Goal: Task Accomplishment & Management: Use online tool/utility

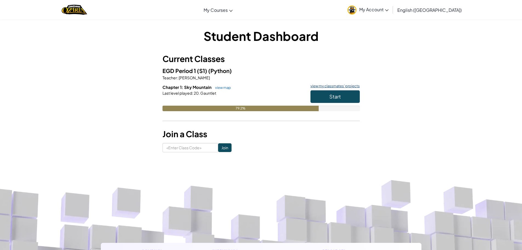
click at [325, 87] on link "view my classmates' projects" at bounding box center [334, 86] width 52 height 4
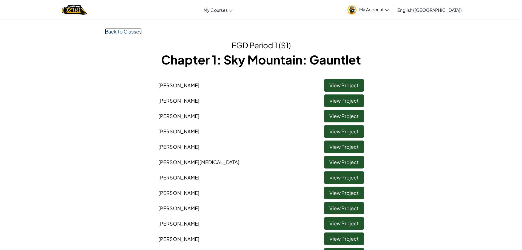
click at [122, 30] on link "Back to Classes" at bounding box center [123, 31] width 37 height 6
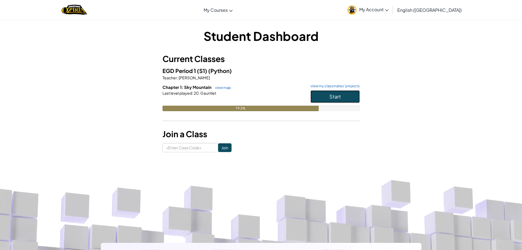
click at [339, 102] on button "Start" at bounding box center [335, 96] width 49 height 13
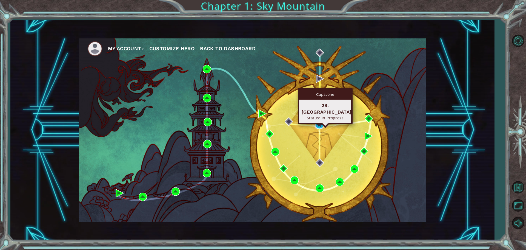
click at [320, 126] on img at bounding box center [320, 124] width 8 height 8
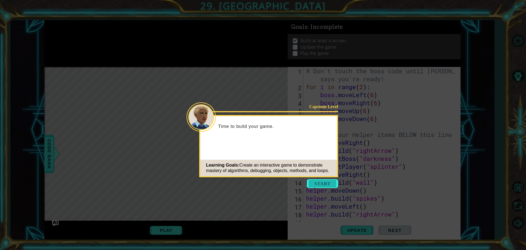
click at [323, 182] on button "Start" at bounding box center [322, 183] width 31 height 9
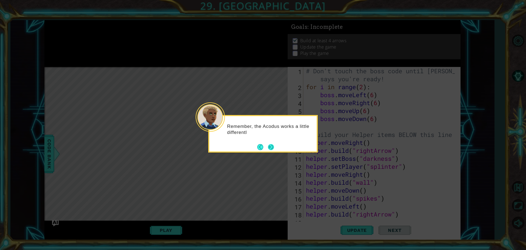
click at [268, 144] on button "Next" at bounding box center [271, 147] width 6 height 6
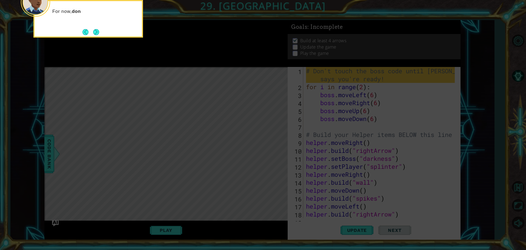
click at [403, 135] on icon at bounding box center [263, 37] width 526 height 425
click at [96, 32] on button "Next" at bounding box center [96, 32] width 6 height 6
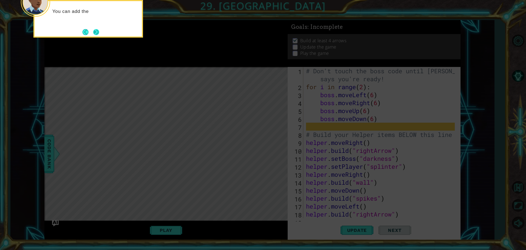
click at [96, 30] on button "Next" at bounding box center [96, 32] width 6 height 6
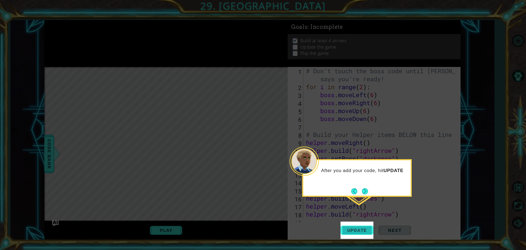
click at [357, 230] on span "Update" at bounding box center [357, 229] width 31 height 5
drag, startPoint x: 356, startPoint y: 230, endPoint x: 353, endPoint y: 227, distance: 4.1
click at [355, 229] on span "Update" at bounding box center [357, 229] width 31 height 5
click at [359, 192] on button "Back" at bounding box center [356, 191] width 11 height 6
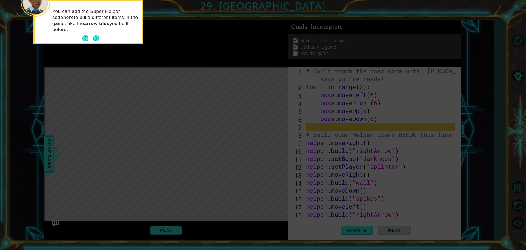
click at [360, 191] on icon at bounding box center [263, 37] width 526 height 425
click at [97, 39] on button "Next" at bounding box center [96, 38] width 6 height 6
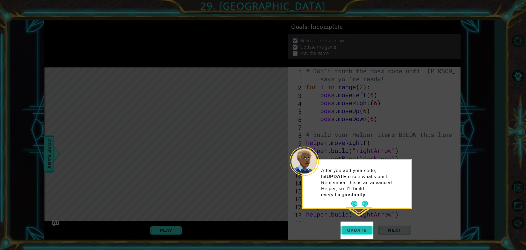
drag, startPoint x: 370, startPoint y: 233, endPoint x: 365, endPoint y: 229, distance: 6.6
click at [369, 232] on button "Update" at bounding box center [357, 229] width 33 height 17
click at [368, 194] on div "After you add your code, hit UPDATE to see what's built. Remember, this is an a…" at bounding box center [356, 184] width 107 height 48
click at [368, 199] on footer at bounding box center [359, 203] width 17 height 8
click at [367, 200] on button "Next" at bounding box center [365, 203] width 6 height 6
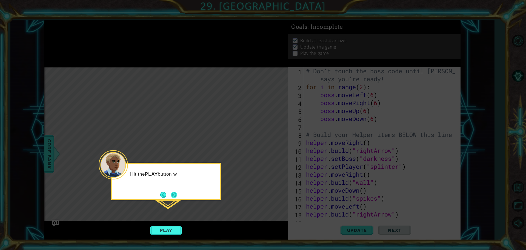
click at [175, 194] on button "Next" at bounding box center [174, 195] width 6 height 6
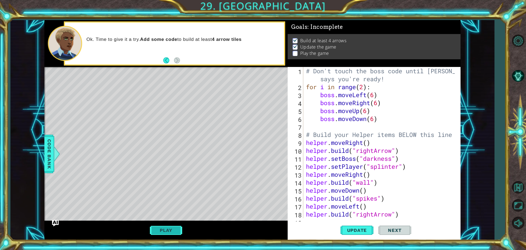
click at [169, 229] on button "Play" at bounding box center [166, 230] width 32 height 10
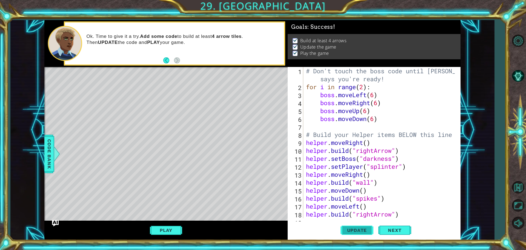
click at [353, 231] on span "Update" at bounding box center [357, 229] width 31 height 5
click at [332, 218] on div "1 2 3 4 5 6 7 8 9 10 11 12 13 14 15 16 17 18 19 # Don't touch the boss code unt…" at bounding box center [374, 153] width 173 height 173
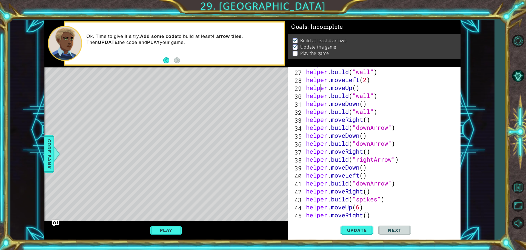
type textarea "helper.build("downArrow")"
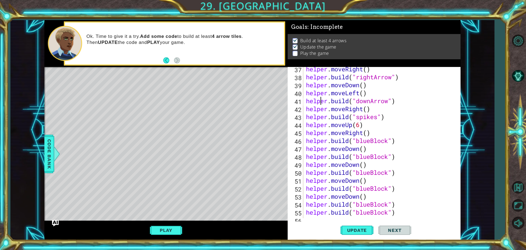
scroll to position [302, 0]
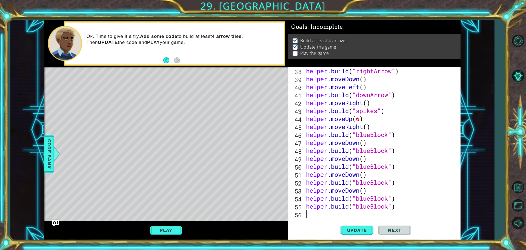
click at [322, 214] on div "helper . build ( "rightArrow" ) helper . moveDown ( ) helper . moveLeft ( ) hel…" at bounding box center [381, 150] width 153 height 167
click at [163, 231] on button "Play" at bounding box center [166, 230] width 32 height 10
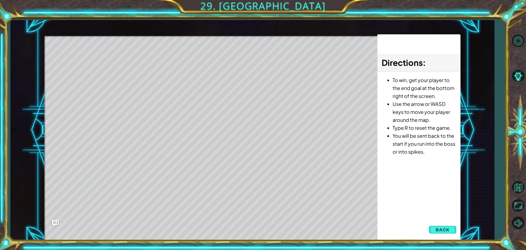
click at [312, 220] on div "1 ההההההההההההההההההההההההההההההההההההההההההההההההההההההההההההההההההההההההההההה…" at bounding box center [252, 130] width 416 height 220
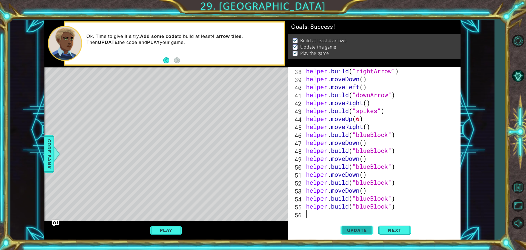
click at [352, 227] on button "Update" at bounding box center [357, 229] width 33 height 17
click at [323, 215] on div "helper . build ( "rightArrow" ) helper . moveDown ( ) helper . moveLeft ( ) hel…" at bounding box center [381, 150] width 153 height 167
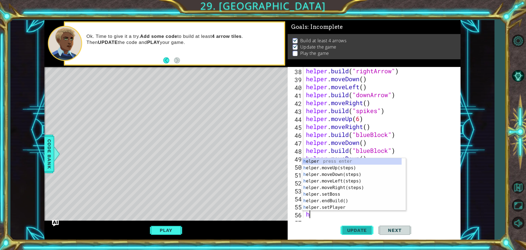
scroll to position [310, 0]
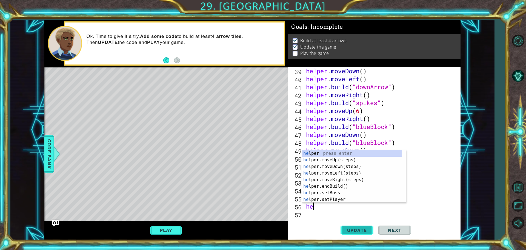
type textarea "help"
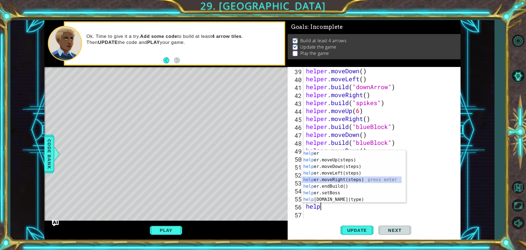
click at [347, 180] on div "help er press enter help er.moveUp(steps) press enter help er.moveDown(steps) p…" at bounding box center [352, 183] width 100 height 66
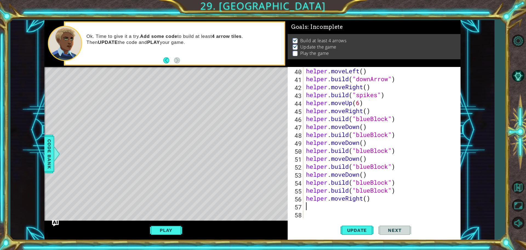
scroll to position [318, 0]
click at [347, 227] on button "Update" at bounding box center [357, 229] width 33 height 17
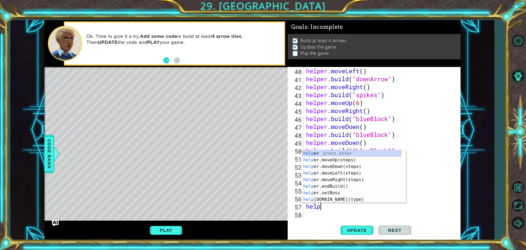
scroll to position [0, 0]
click at [344, 201] on div "help er press enter help er.moveUp(steps) press enter help er.moveDown(steps) p…" at bounding box center [352, 183] width 100 height 66
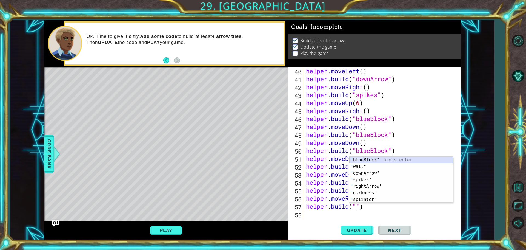
click at [366, 161] on div "" blueBlock" press enter " wall" press enter " downArrow" press enter " spikes"…" at bounding box center [402, 186] width 104 height 59
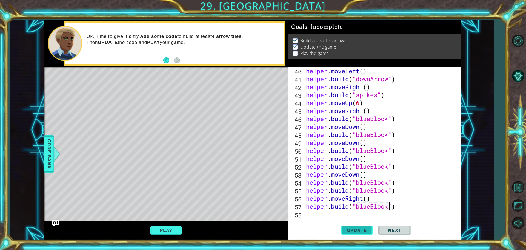
type textarea "helper.build("blueBlock")"
click at [360, 225] on button "Update" at bounding box center [357, 229] width 33 height 17
click at [347, 217] on div "helper . moveLeft ( ) helper . build ( "downArrow" ) helper . moveRight ( ) hel…" at bounding box center [381, 150] width 153 height 167
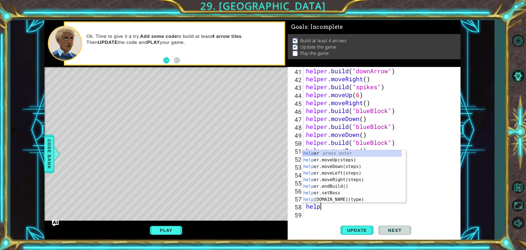
scroll to position [0, 1]
type textarea "helper"
click at [341, 167] on div "helper press enter helper .moveUp(steps) press enter helper .moveDown(steps) pr…" at bounding box center [352, 183] width 100 height 66
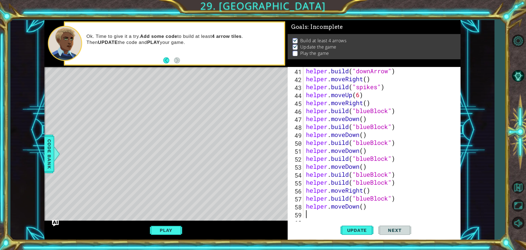
scroll to position [334, 0]
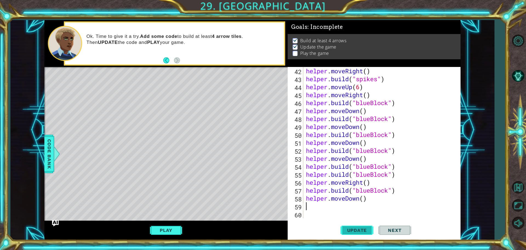
click at [352, 228] on span "Update" at bounding box center [357, 229] width 31 height 5
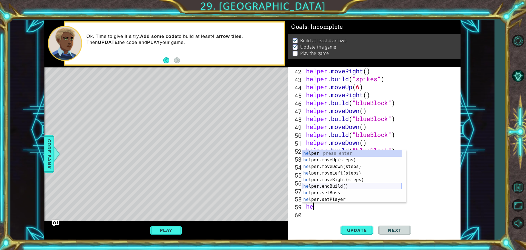
scroll to position [16, 0]
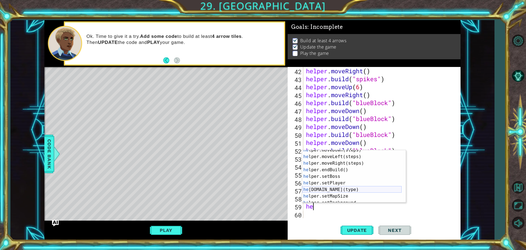
click at [333, 189] on div "he lper.moveDown(steps) press enter he lper.moveLeft(steps) press enter he lper…" at bounding box center [352, 180] width 100 height 66
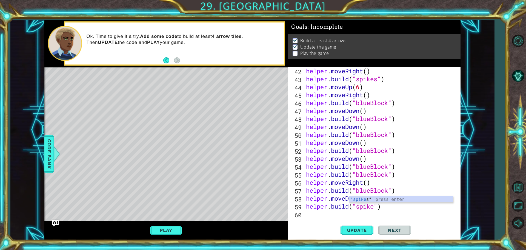
scroll to position [0, 3]
type textarea "helper.build("spikes")"
click at [364, 227] on button "Update" at bounding box center [357, 229] width 33 height 17
click at [306, 209] on div "helper . moveRight ( ) helper . build ( "spikes" ) helper . moveUp ( 6 ) helper…" at bounding box center [381, 150] width 153 height 167
click at [309, 212] on div "helper . moveRight ( ) helper . build ( "spikes" ) helper . moveUp ( 6 ) helper…" at bounding box center [381, 150] width 153 height 167
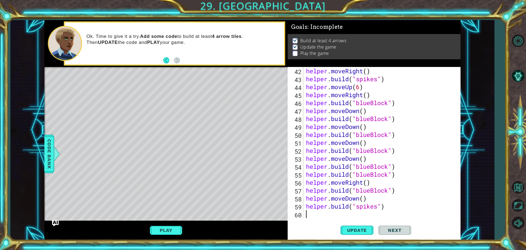
scroll to position [342, 0]
type textarea "he"
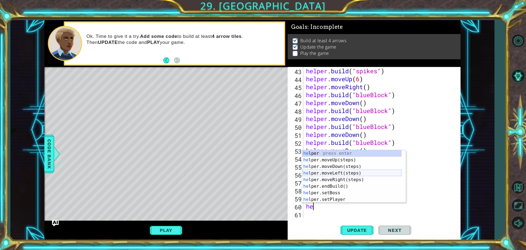
click at [336, 175] on div "he lper press enter he lper.moveUp(steps) press enter he lper.moveDown(steps) p…" at bounding box center [352, 183] width 100 height 66
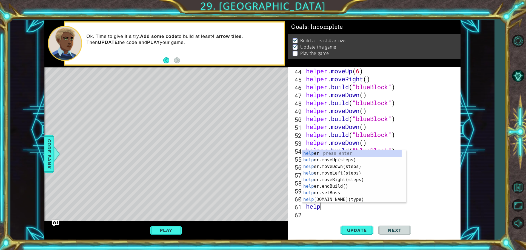
scroll to position [0, 0]
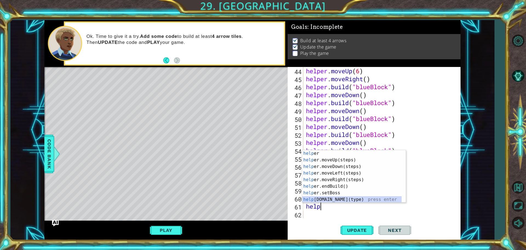
click at [340, 198] on div "help er press enter help er.moveUp(steps) press enter help er.moveDown(steps) p…" at bounding box center [352, 183] width 100 height 66
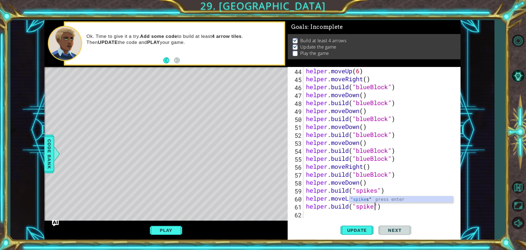
scroll to position [0, 3]
type textarea "helper.build("spikes")"
click at [354, 227] on span "Update" at bounding box center [357, 229] width 31 height 5
click at [171, 227] on button "Play" at bounding box center [166, 230] width 32 height 10
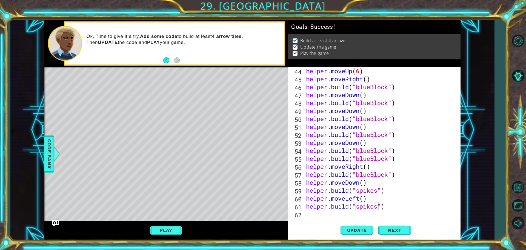
click at [345, 216] on div "helper . moveUp ( 6 ) helper . moveRight ( ) helper . build ( "blueBlock" ) hel…" at bounding box center [381, 150] width 153 height 167
click at [365, 232] on span "Update" at bounding box center [357, 229] width 31 height 5
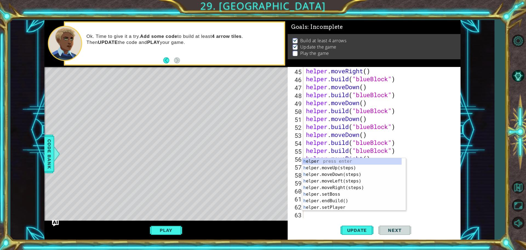
scroll to position [358, 0]
type textarea "he"
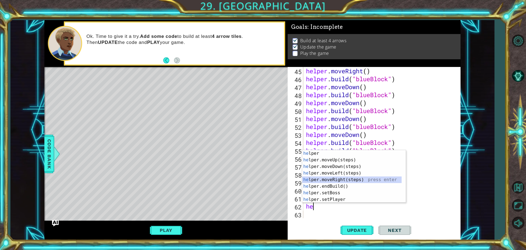
click at [329, 179] on div "he lper press enter he lper.moveUp(steps) press enter he lper.moveDown(steps) p…" at bounding box center [352, 183] width 100 height 66
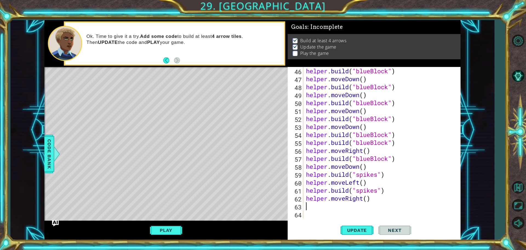
click at [368, 198] on div "helper . build ( "blueBlock" ) helper . moveDown ( ) helper . build ( "blueBloc…" at bounding box center [381, 150] width 153 height 167
type textarea "helper.moveRight(2)"
click at [356, 205] on div "helper . build ( "blueBlock" ) helper . moveDown ( ) helper . build ( "blueBloc…" at bounding box center [381, 150] width 153 height 167
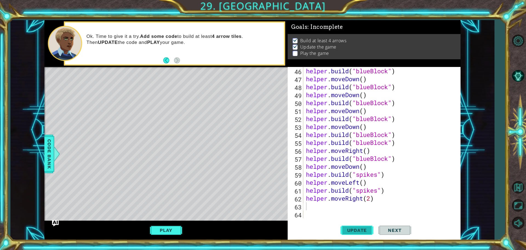
click at [368, 230] on span "Update" at bounding box center [357, 229] width 31 height 5
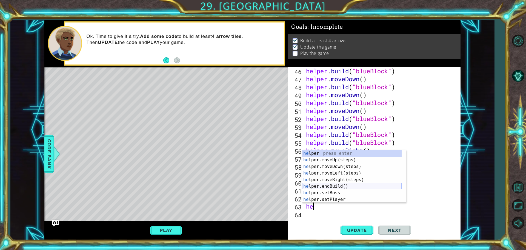
scroll to position [16, 0]
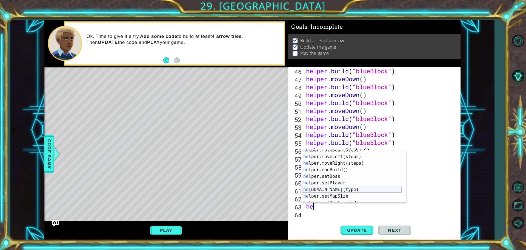
click at [336, 186] on div "he lper.moveDown(steps) press enter he lper.moveLeft(steps) press enter he lper…" at bounding box center [352, 180] width 100 height 66
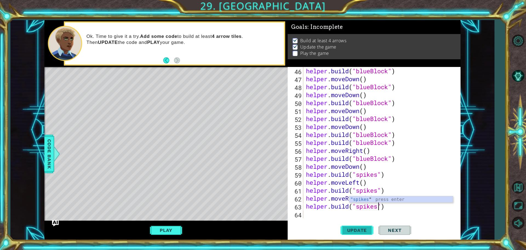
scroll to position [0, 3]
type textarea "helper.build("spikes")"
click at [365, 222] on button "Update" at bounding box center [357, 229] width 33 height 17
click at [365, 230] on span "Update" at bounding box center [357, 229] width 31 height 5
click at [174, 230] on button "Play" at bounding box center [166, 230] width 32 height 10
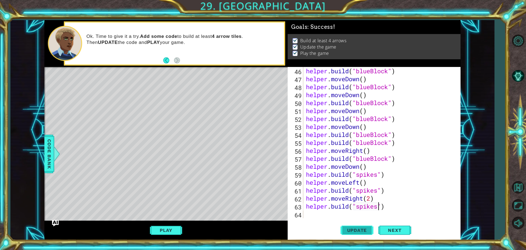
click at [371, 229] on span "Update" at bounding box center [357, 229] width 31 height 5
type textarea "helper.build("spikes")"
click at [354, 229] on span "Update" at bounding box center [357, 229] width 31 height 5
click at [342, 215] on div "helper . build ( "blueBlock" ) helper . moveDown ( ) helper . build ( "blueBloc…" at bounding box center [381, 150] width 153 height 167
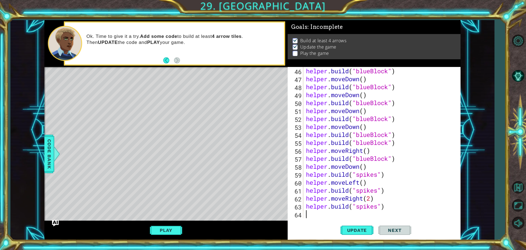
drag, startPoint x: 169, startPoint y: 228, endPoint x: 165, endPoint y: 246, distance: 18.6
click at [165, 246] on div "1 ההההההההההההההההההההההההההההההההההההההההההההההההההההההההההההההההההההההההההההה…" at bounding box center [263, 125] width 526 height 250
click at [174, 226] on button "Play" at bounding box center [166, 230] width 32 height 10
click at [358, 234] on button "Update" at bounding box center [357, 229] width 33 height 17
click at [358, 229] on span "Update" at bounding box center [357, 229] width 31 height 5
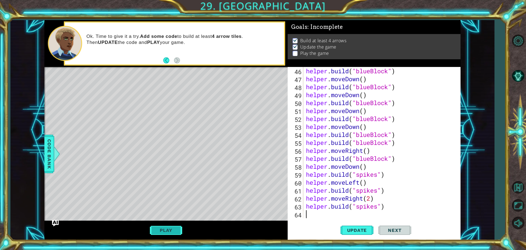
click at [168, 230] on button "Play" at bounding box center [166, 230] width 32 height 10
